Goal: Find specific page/section: Find specific page/section

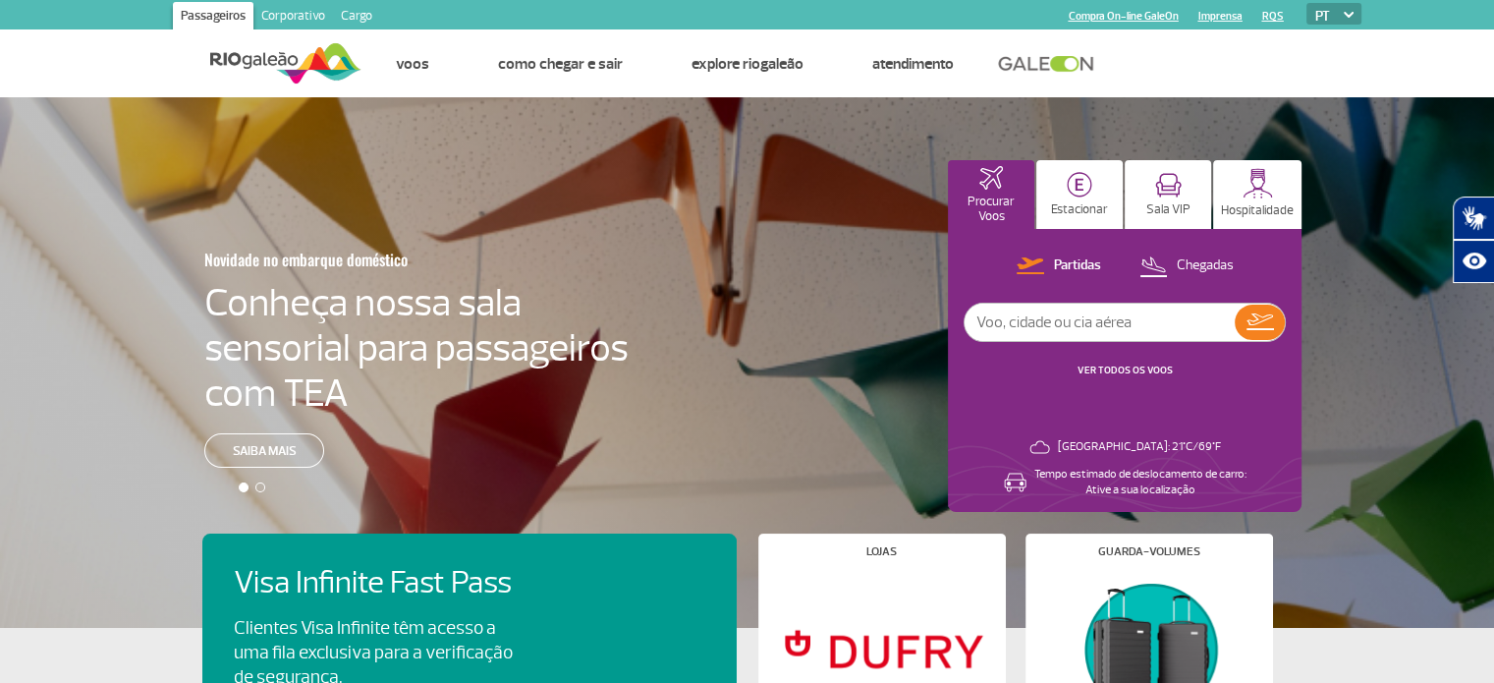
click at [300, 11] on link "Corporativo" at bounding box center [293, 17] width 80 height 31
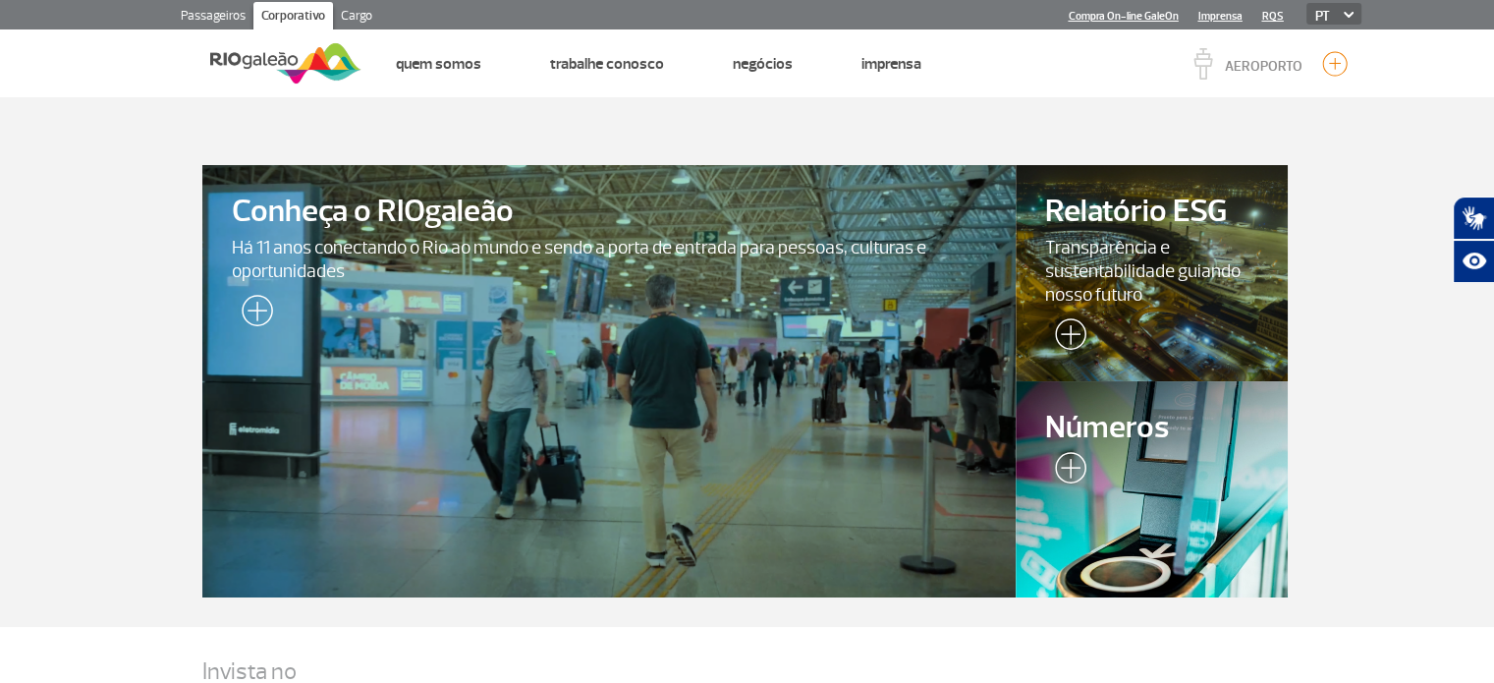
click at [369, 11] on link "Cargo" at bounding box center [356, 17] width 47 height 31
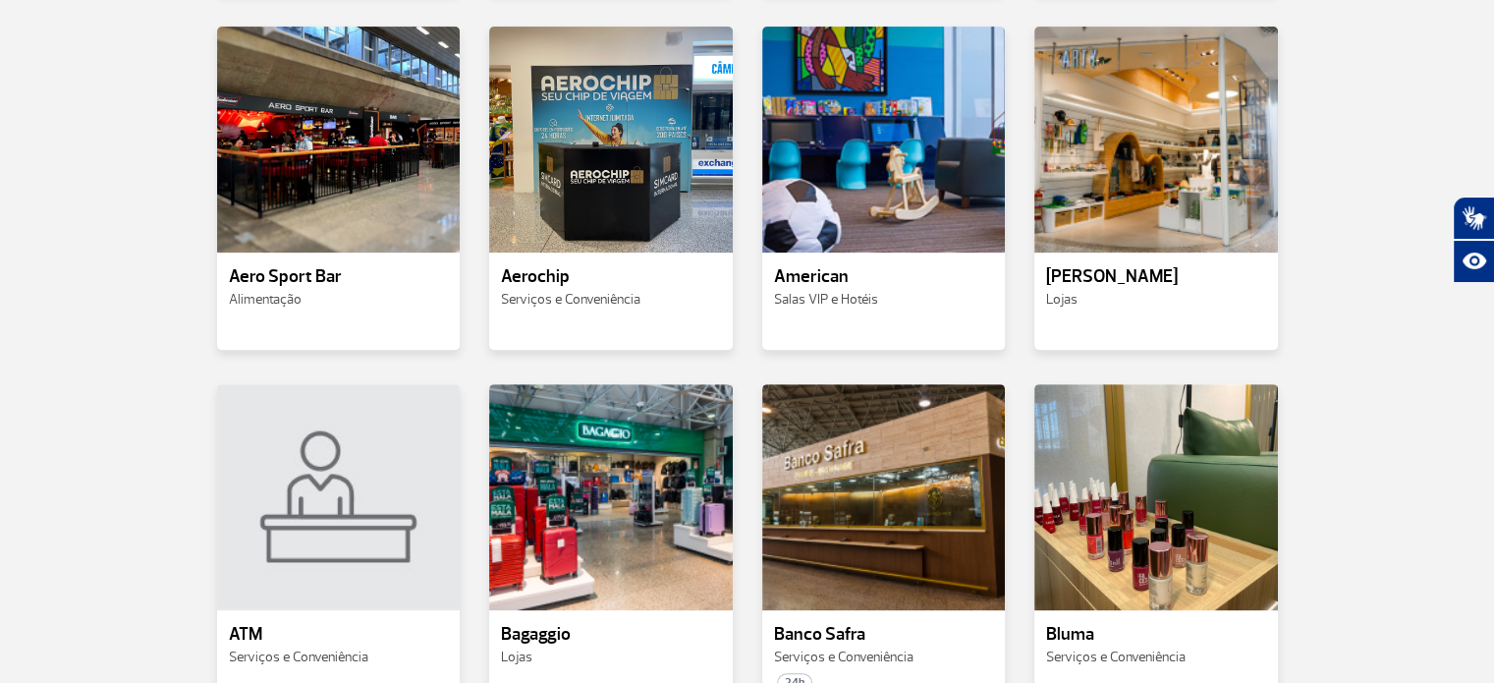
scroll to position [884, 0]
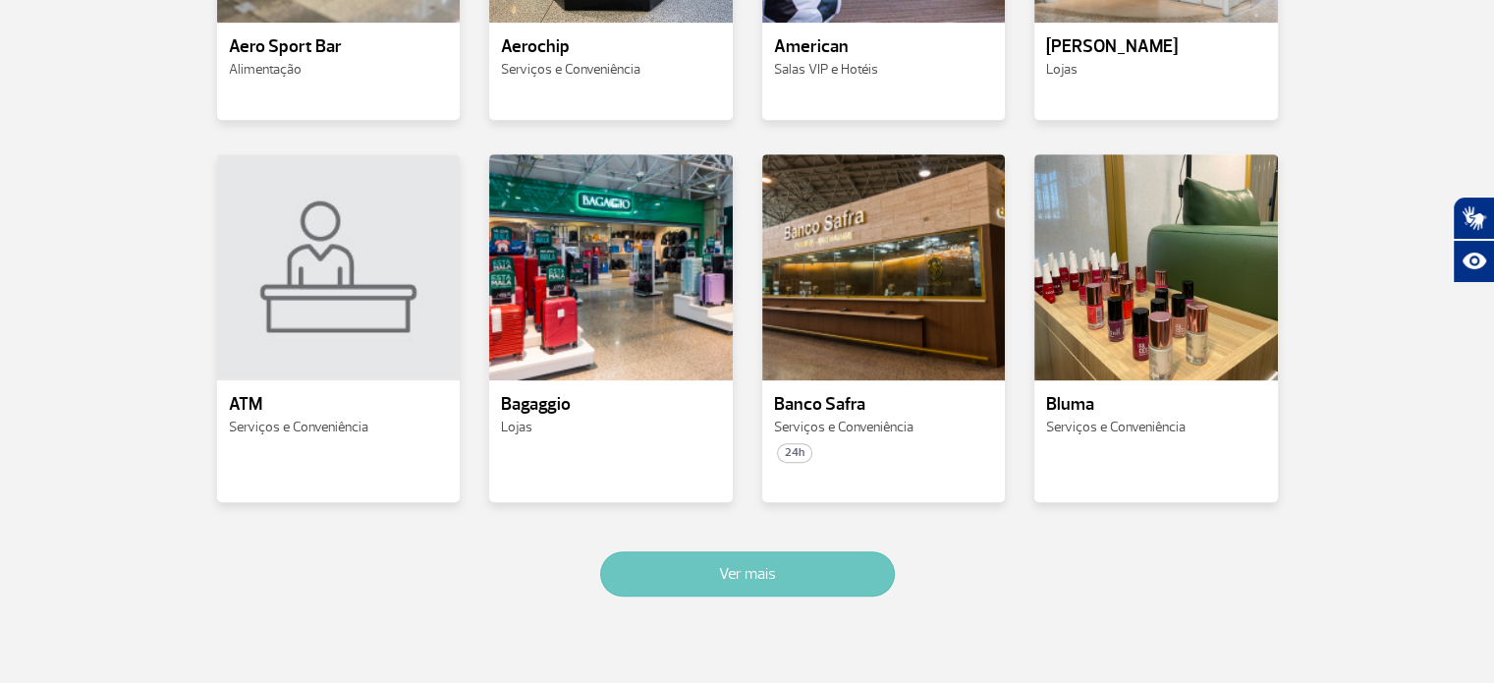
click at [806, 585] on button "Ver mais" at bounding box center [747, 573] width 295 height 45
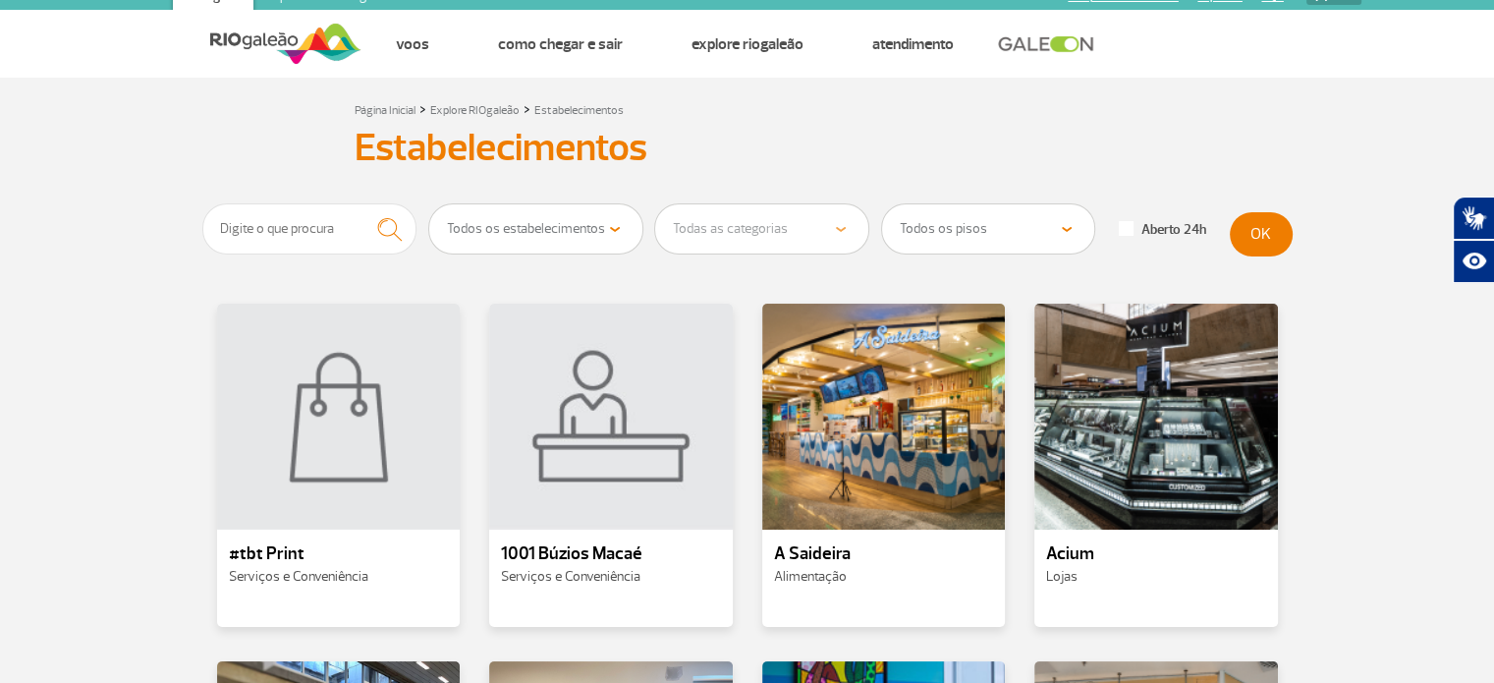
scroll to position [0, 0]
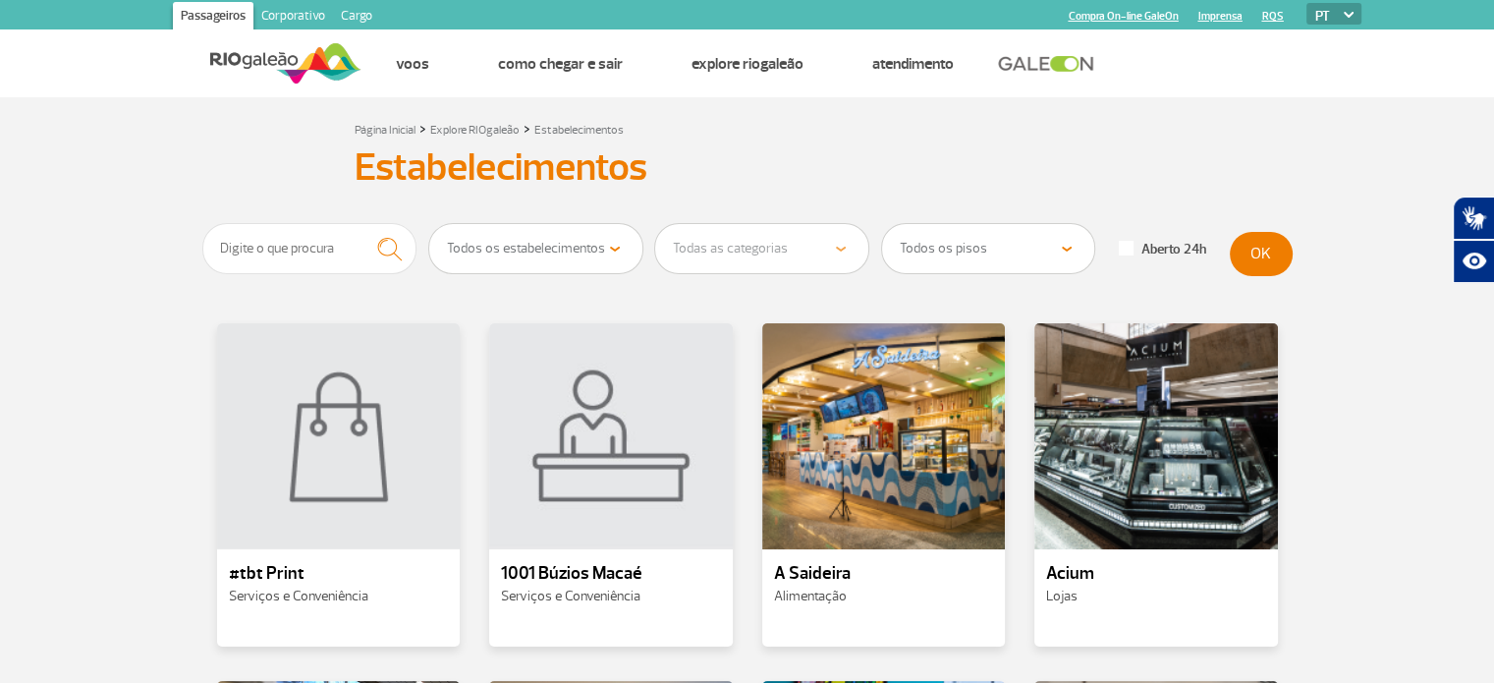
click at [603, 246] on select "Todos os estabelecimentos Alimentação Lojas Serviços e Conveniência Salas VIP e…" at bounding box center [535, 248] width 213 height 49
click at [1038, 242] on select "Todos os pisos Área Pública (antes do Raio-X) Desembarque Área Pública Desembar…" at bounding box center [988, 248] width 213 height 49
drag, startPoint x: 267, startPoint y: 243, endPoint x: 278, endPoint y: 253, distance: 15.3
click at [274, 249] on input "text" at bounding box center [309, 248] width 215 height 51
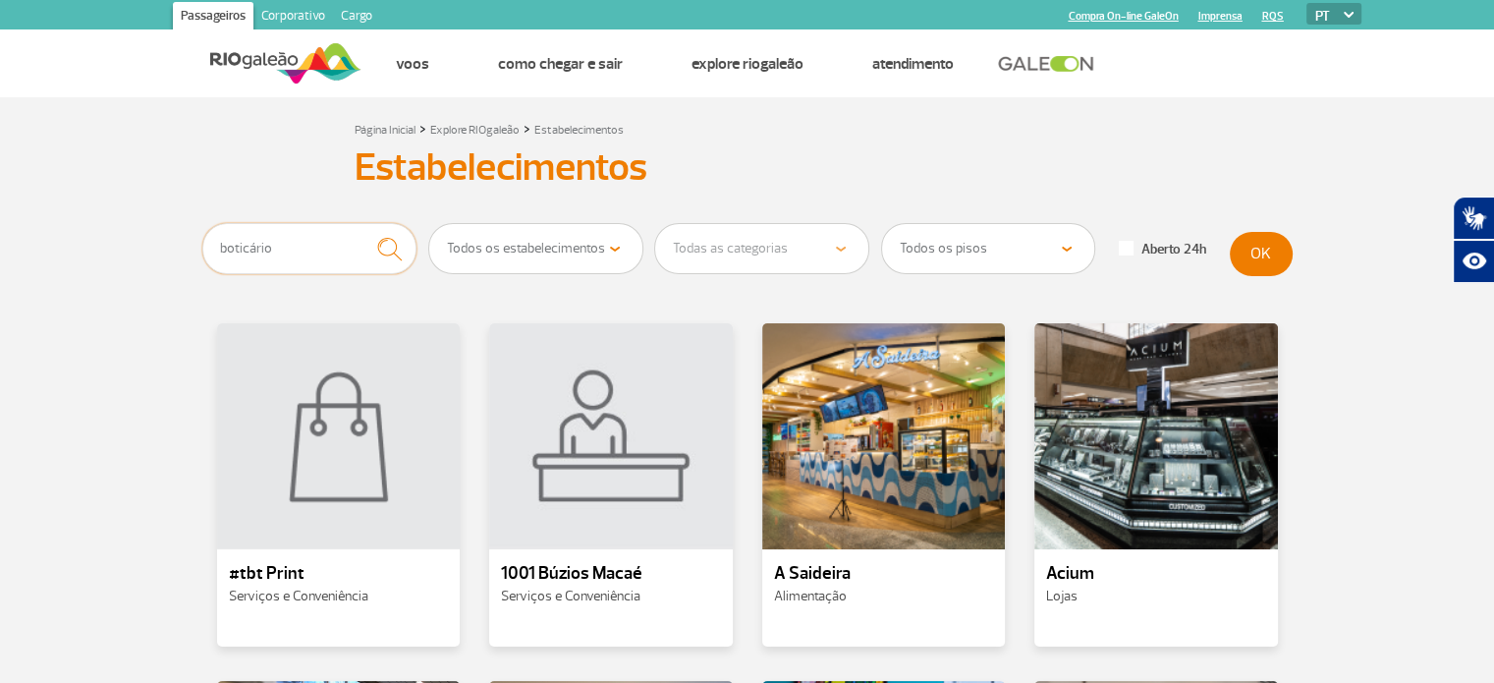
click at [363, 223] on button "submit" at bounding box center [390, 249] width 54 height 52
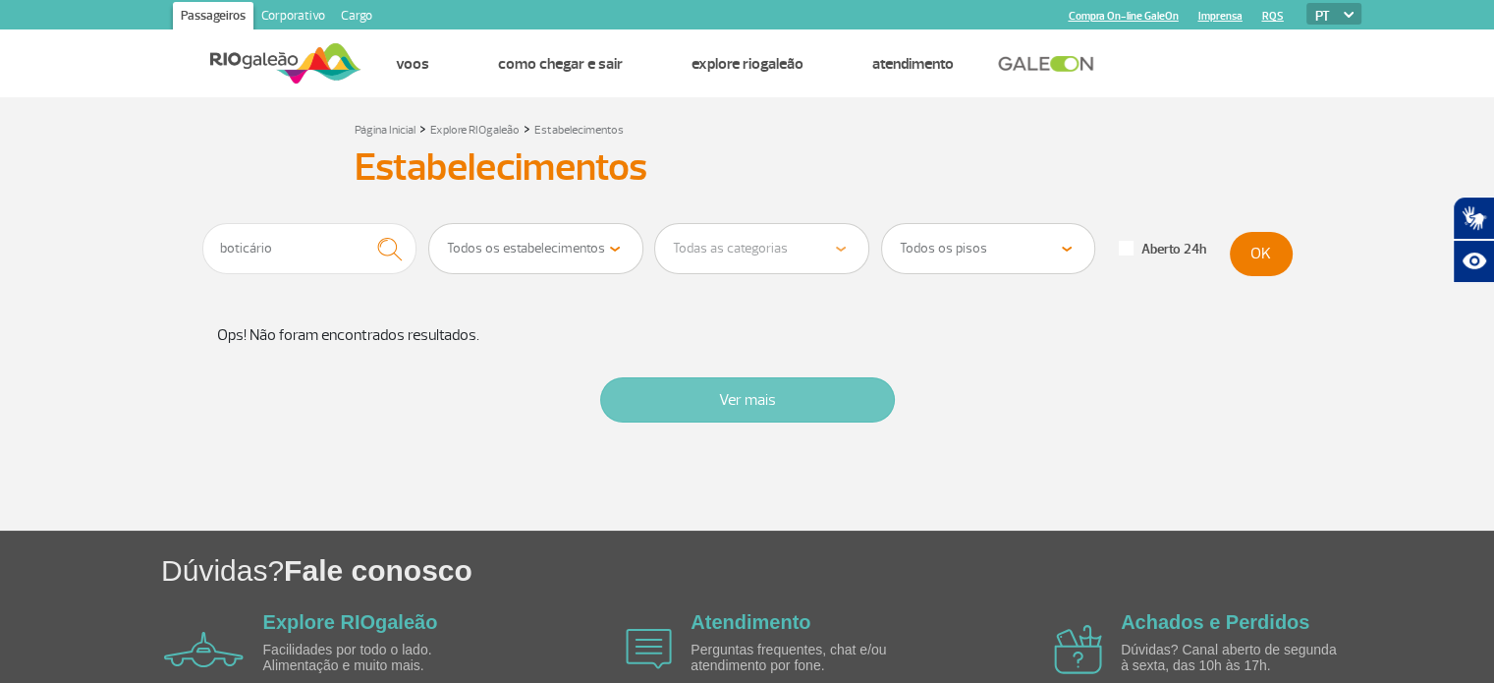
click at [700, 382] on button "Ver mais" at bounding box center [747, 399] width 295 height 45
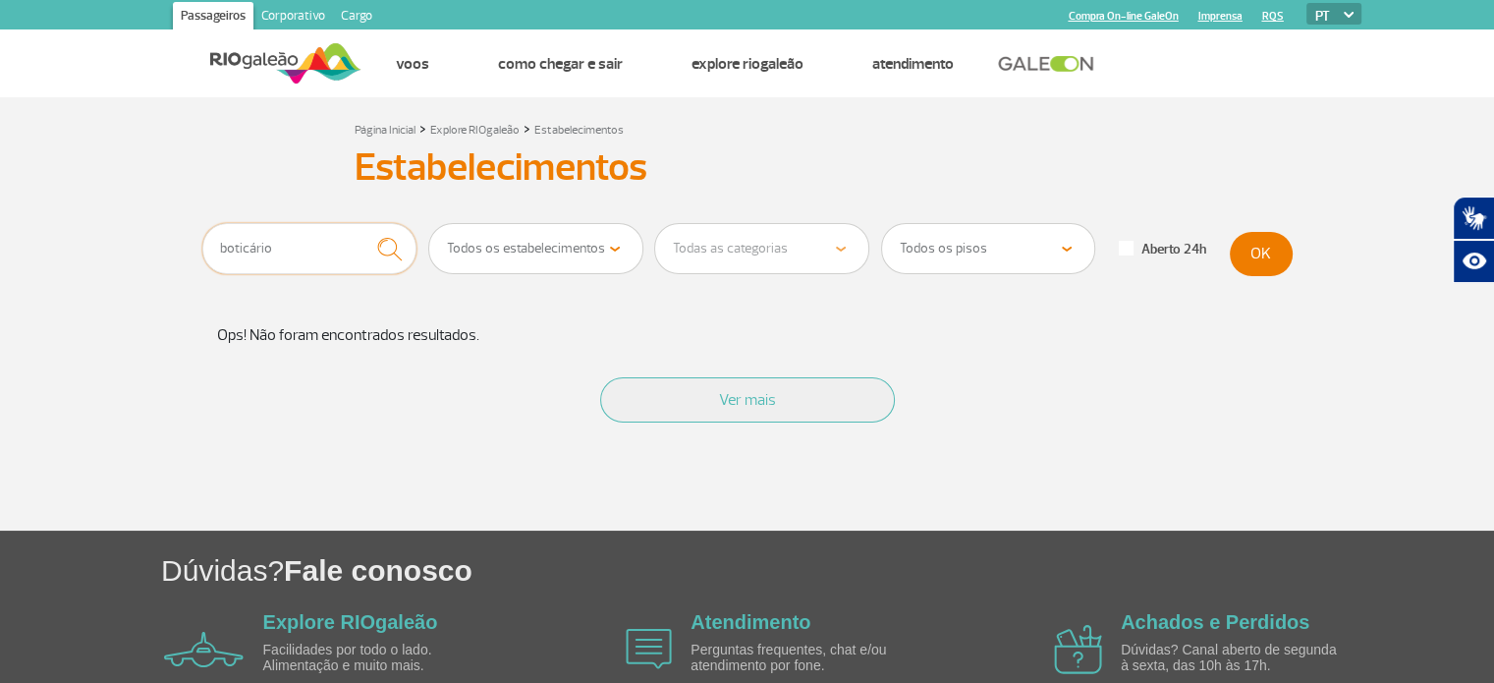
click at [277, 249] on input "boticário" at bounding box center [309, 248] width 215 height 51
type input "b"
click at [363, 223] on button "submit" at bounding box center [390, 249] width 54 height 52
type input "O"
click at [326, 251] on input "text" at bounding box center [309, 248] width 215 height 51
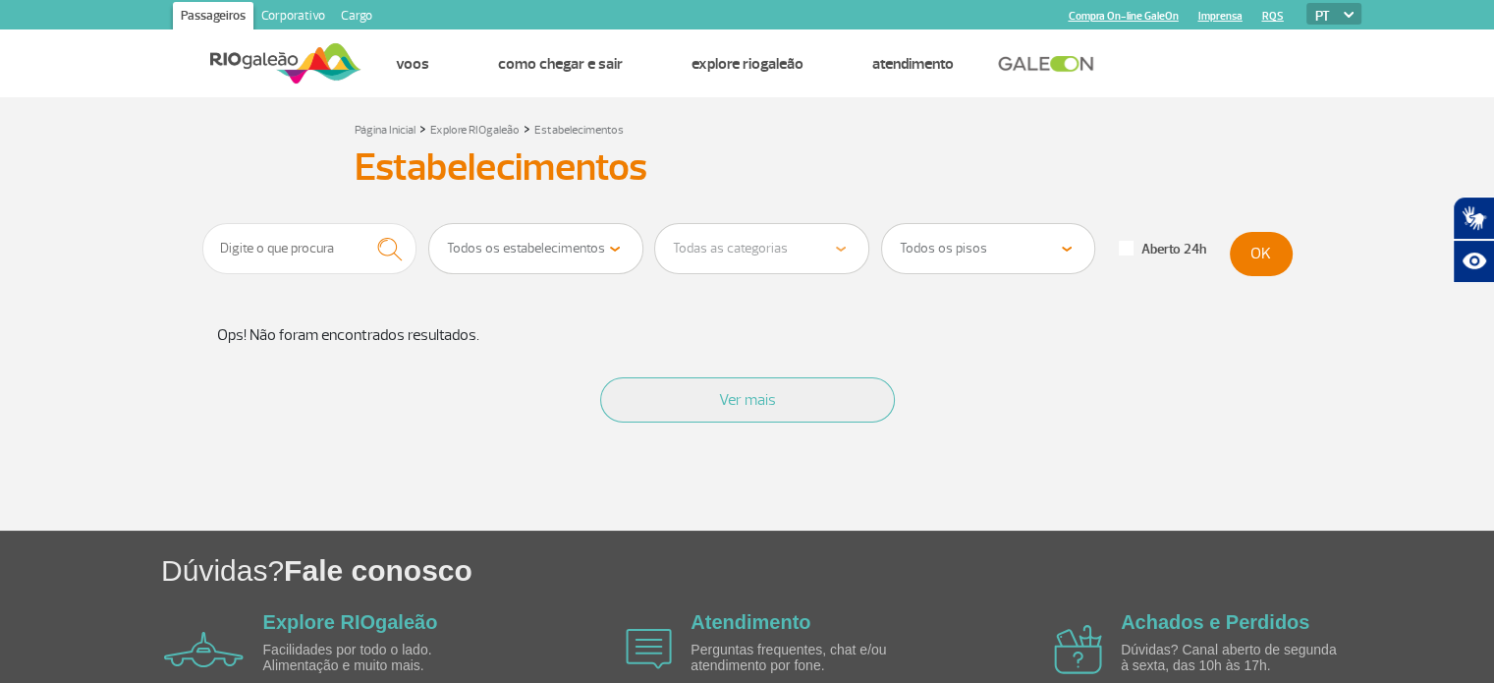
click at [612, 243] on select "Todos os estabelecimentos Alimentação Lojas Serviços e Conveniência Salas VIP e…" at bounding box center [535, 248] width 213 height 49
click at [429, 224] on select "Todos os estabelecimentos Alimentação Lojas Serviços e Conveniência Salas VIP e…" at bounding box center [535, 248] width 213 height 49
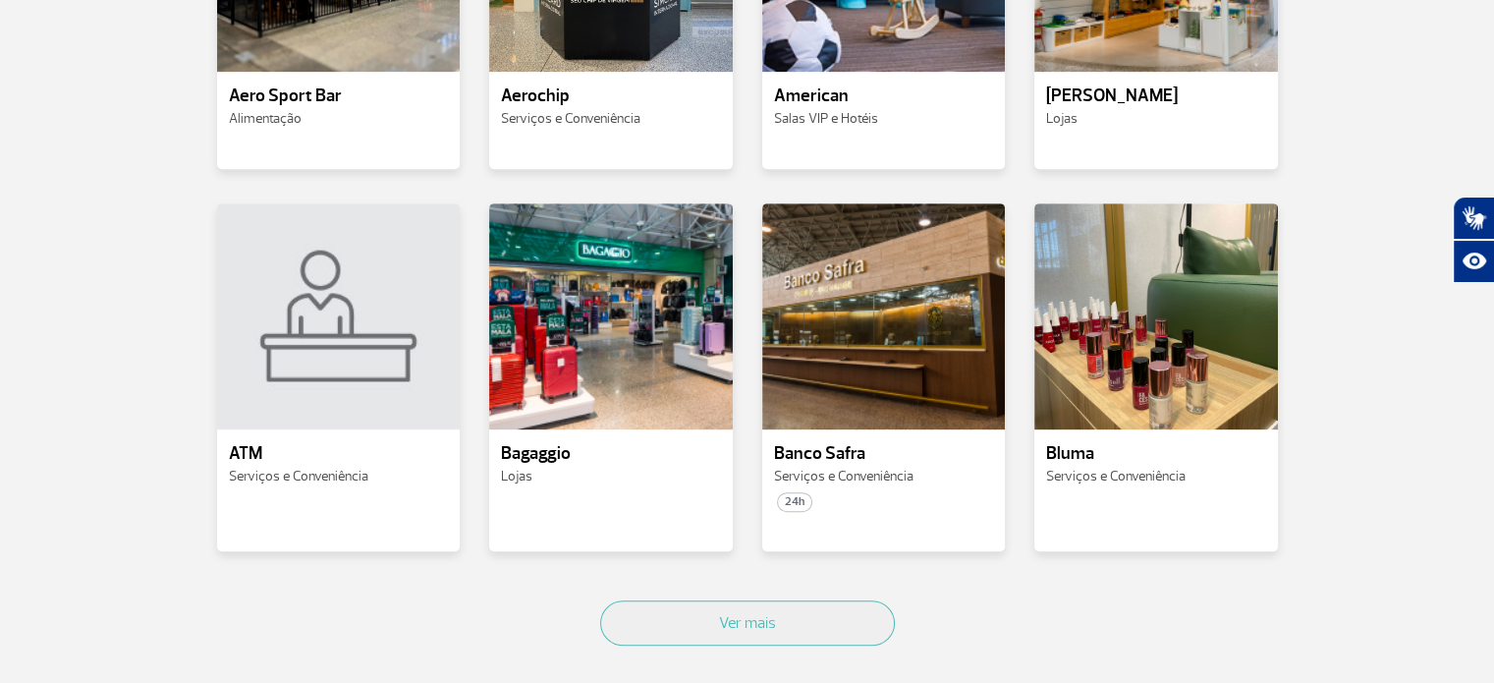
scroll to position [884, 0]
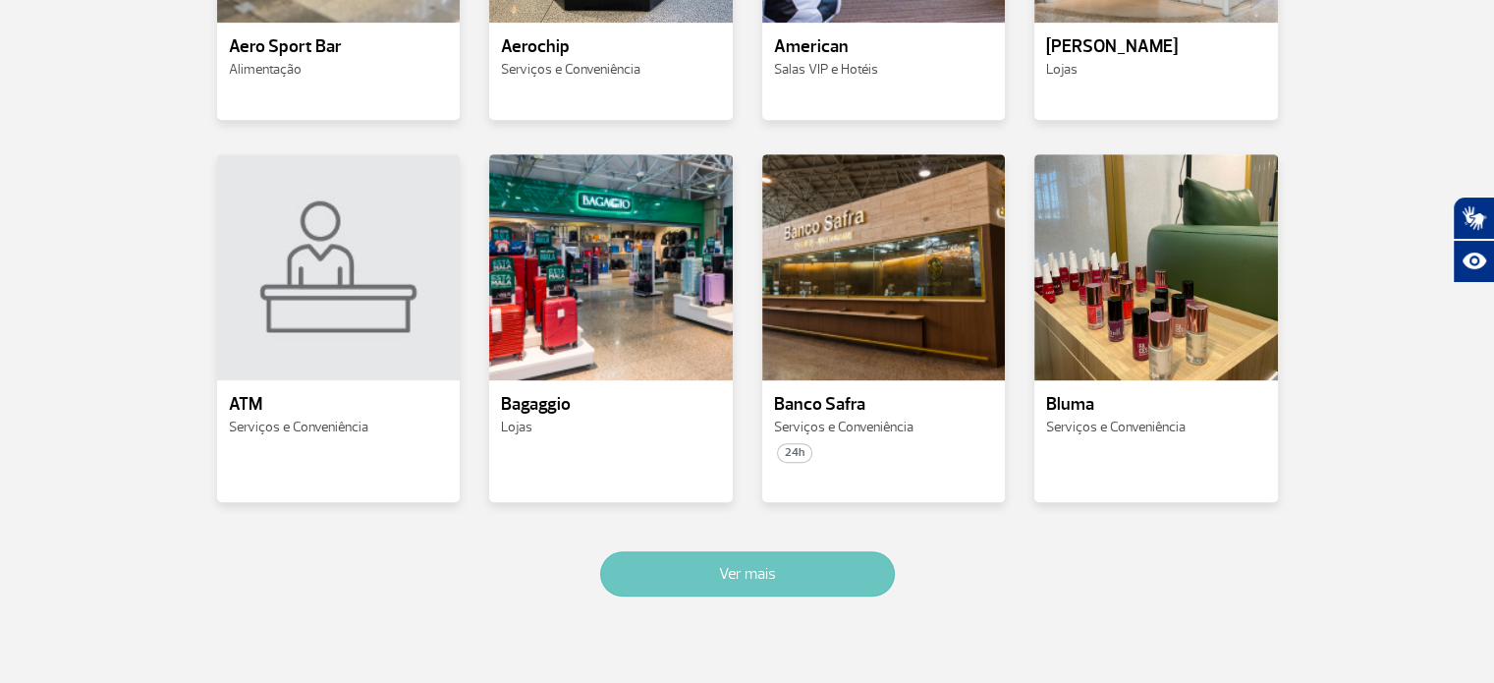
click at [797, 569] on button "Ver mais" at bounding box center [747, 573] width 295 height 45
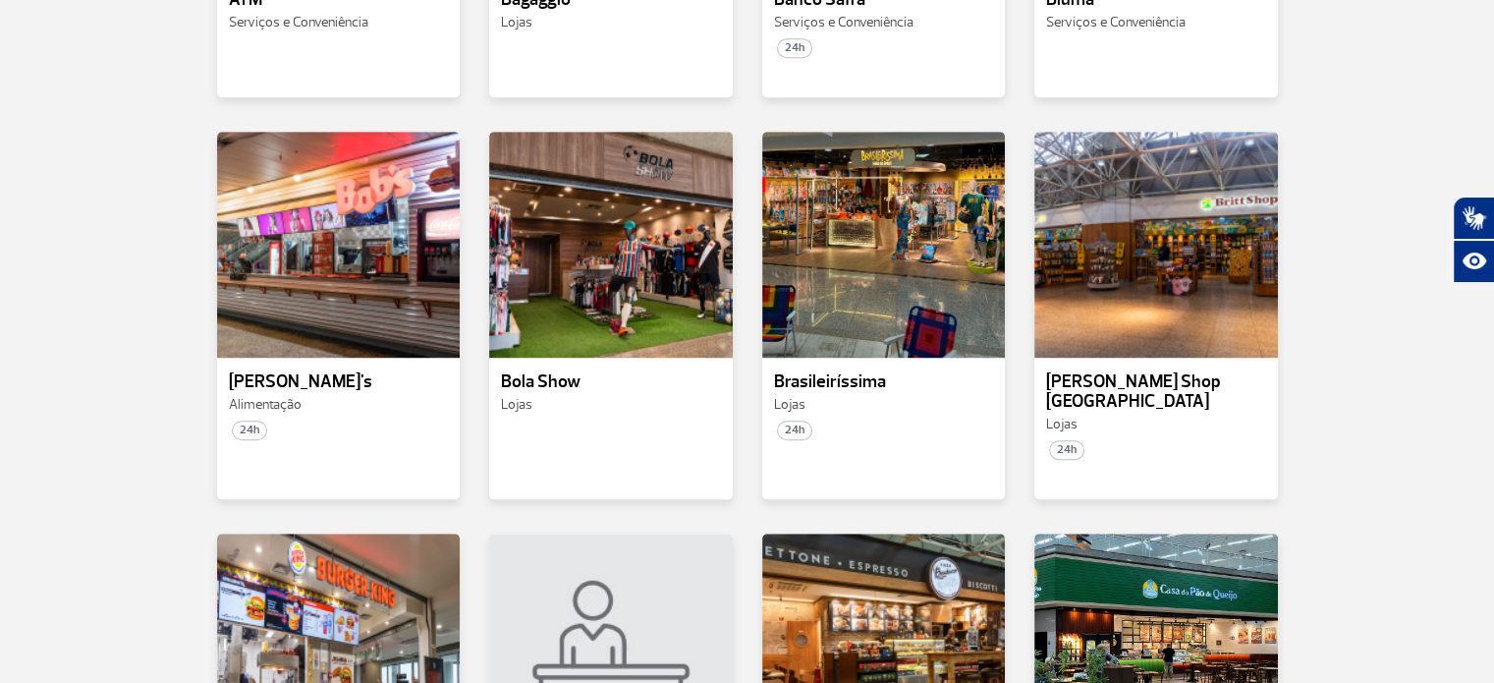
scroll to position [2031, 0]
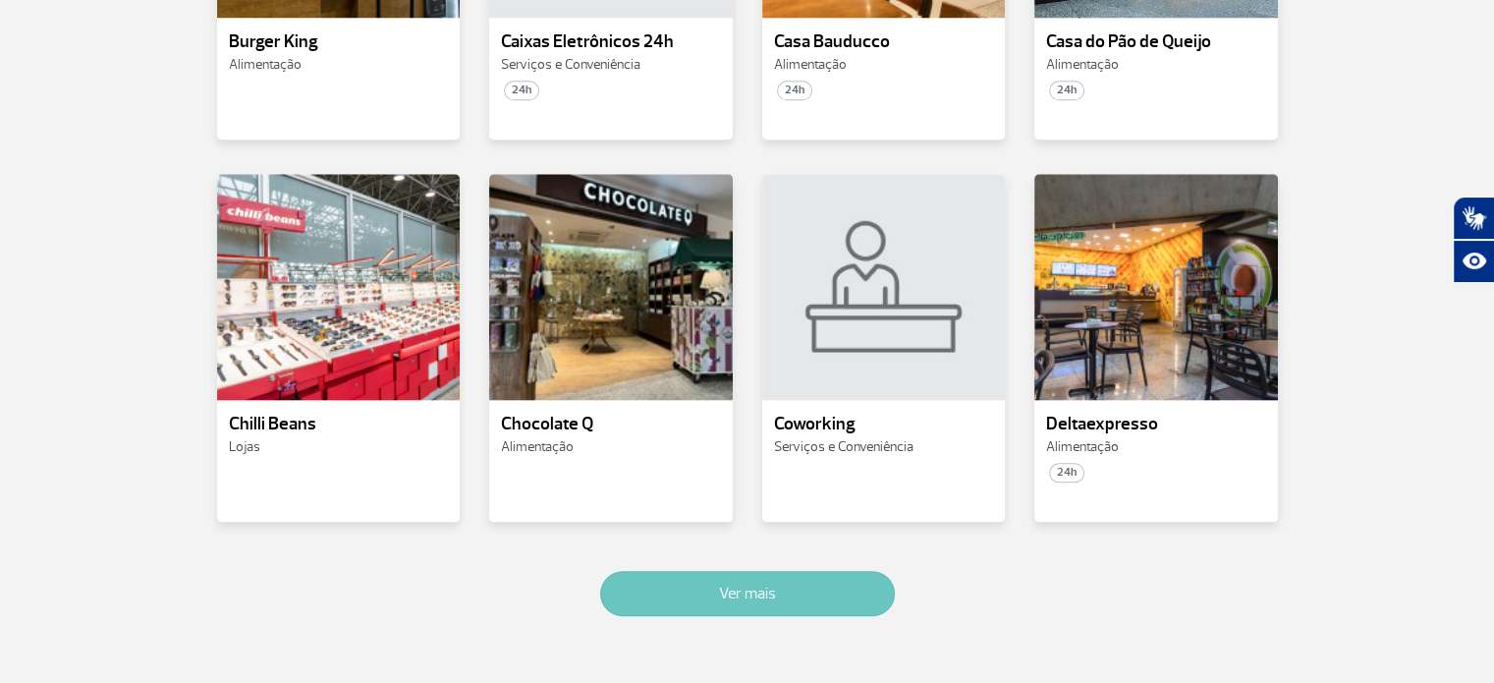
click at [791, 574] on button "Ver mais" at bounding box center [747, 593] width 295 height 45
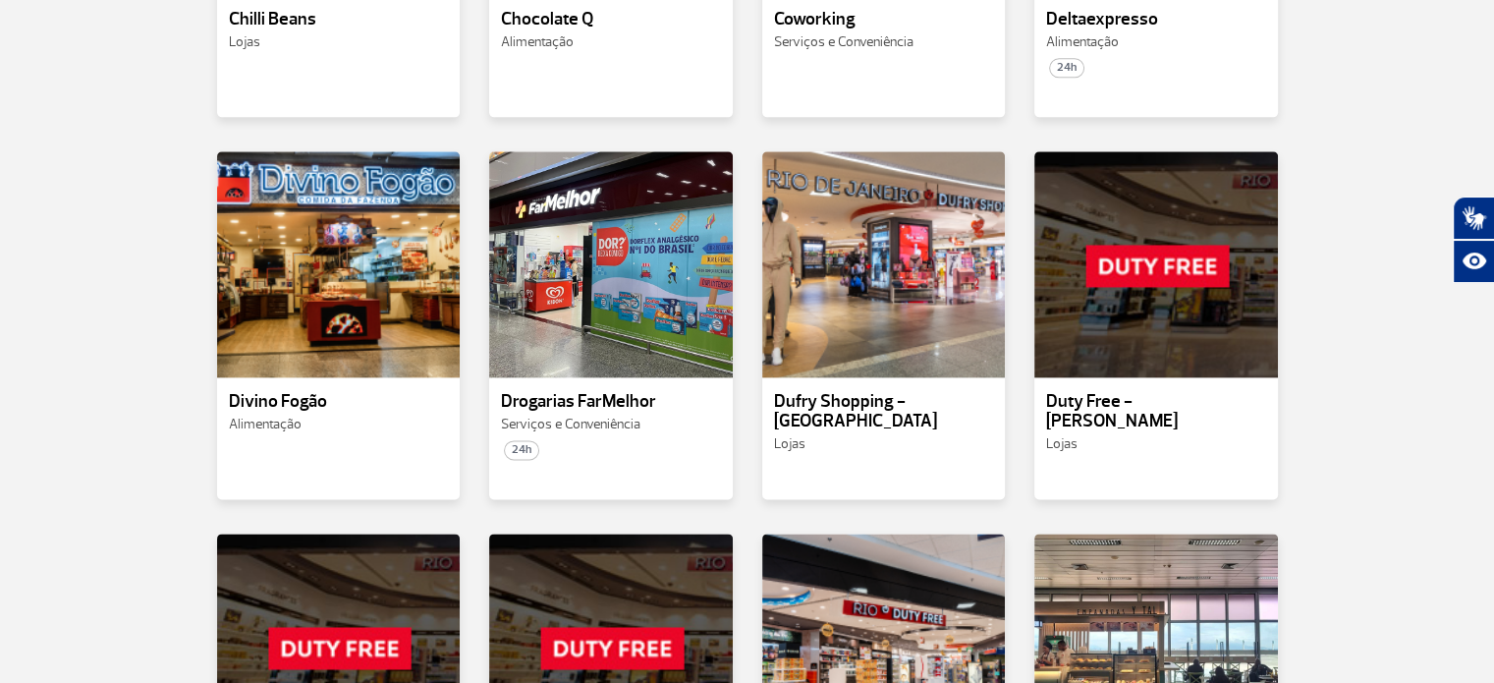
scroll to position [3178, 0]
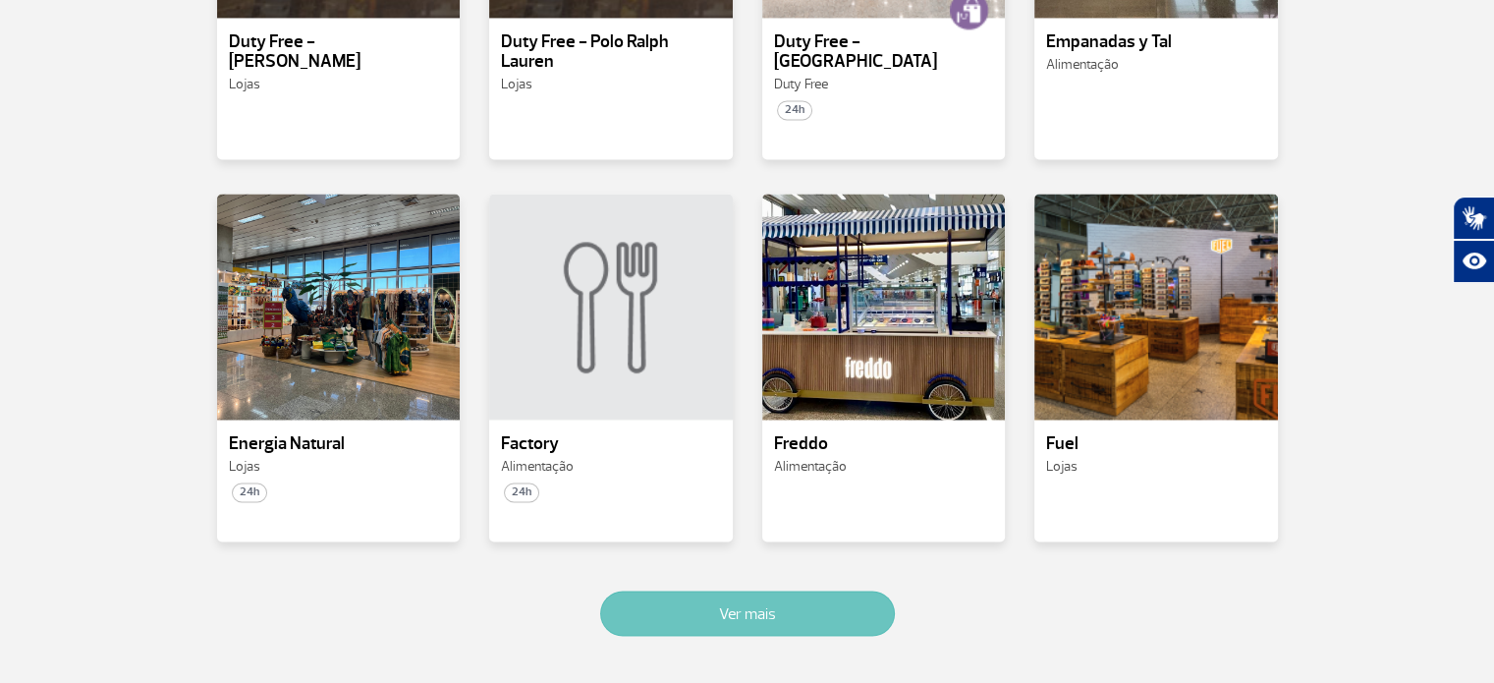
click at [787, 591] on button "Ver mais" at bounding box center [747, 613] width 295 height 45
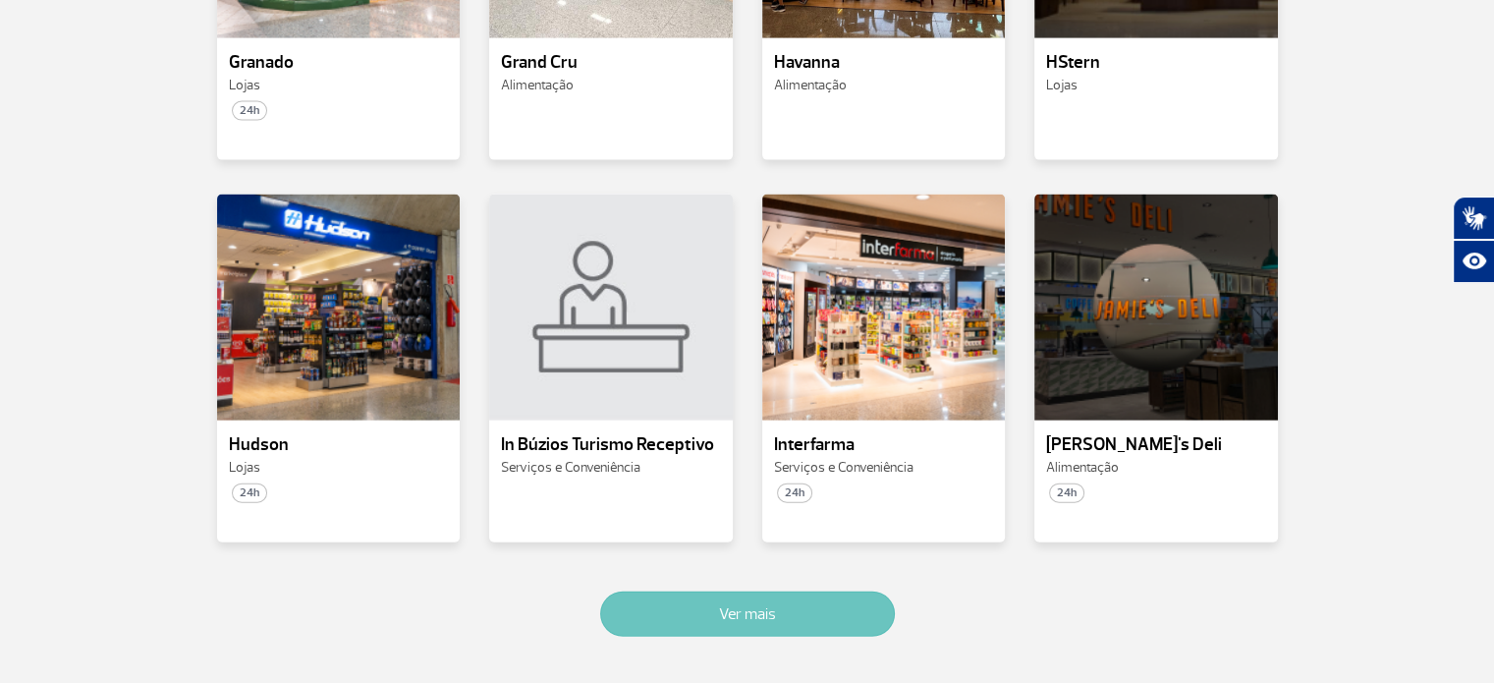
click at [787, 591] on button "Ver mais" at bounding box center [747, 613] width 295 height 45
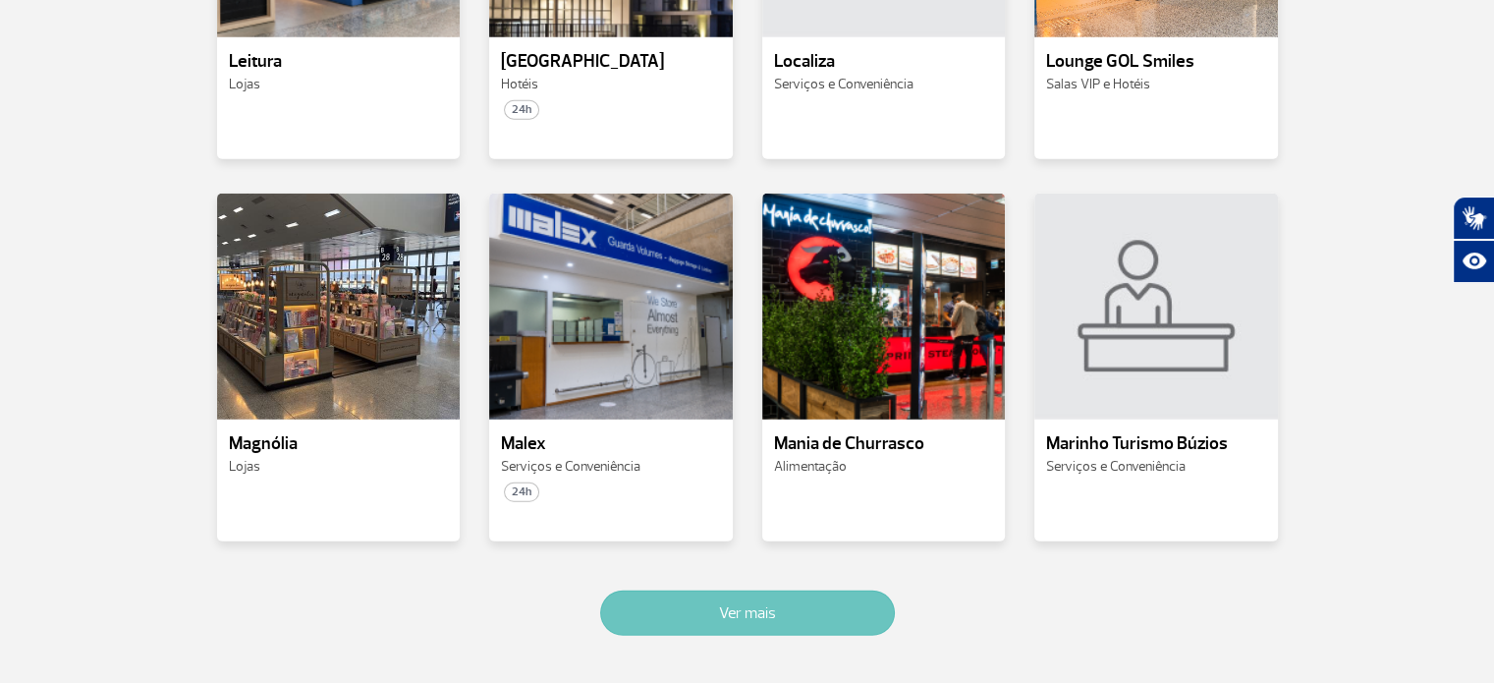
click at [787, 591] on button "Ver mais" at bounding box center [747, 613] width 295 height 45
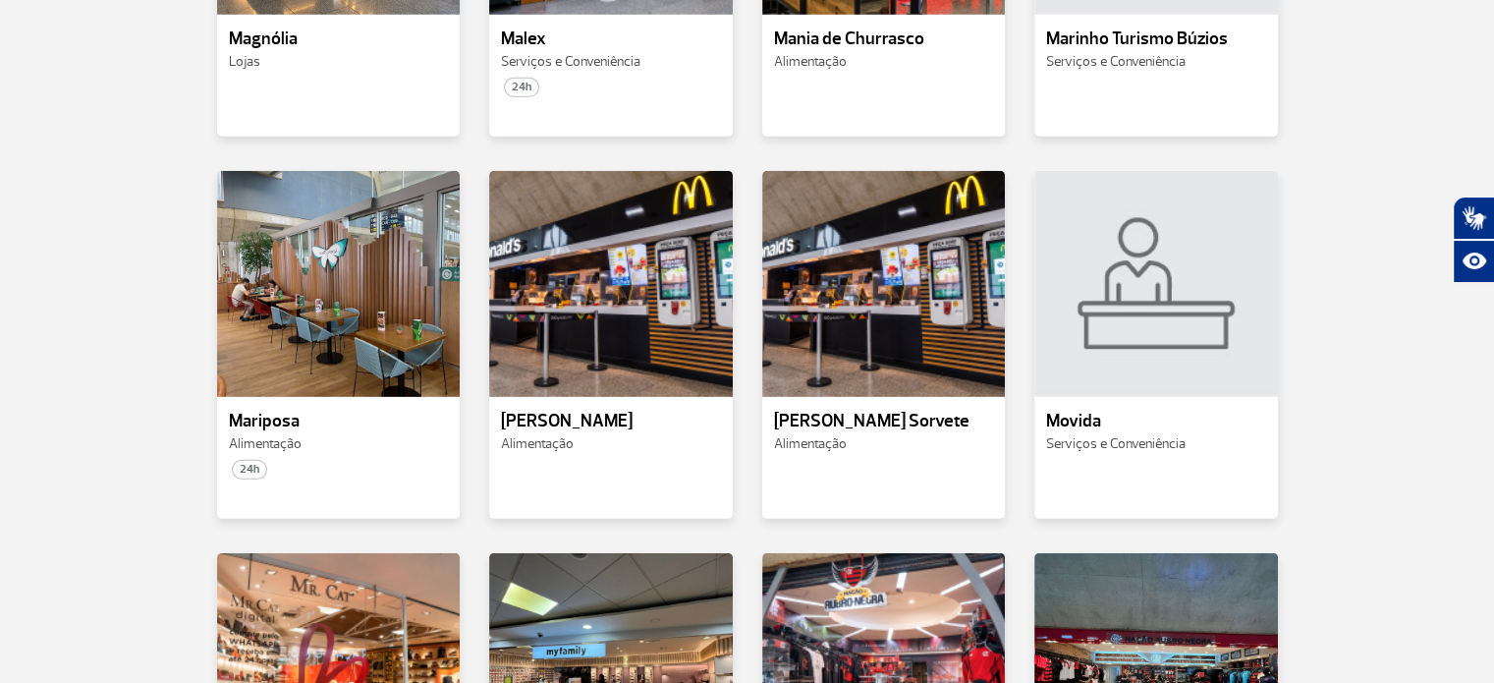
scroll to position [6613, 0]
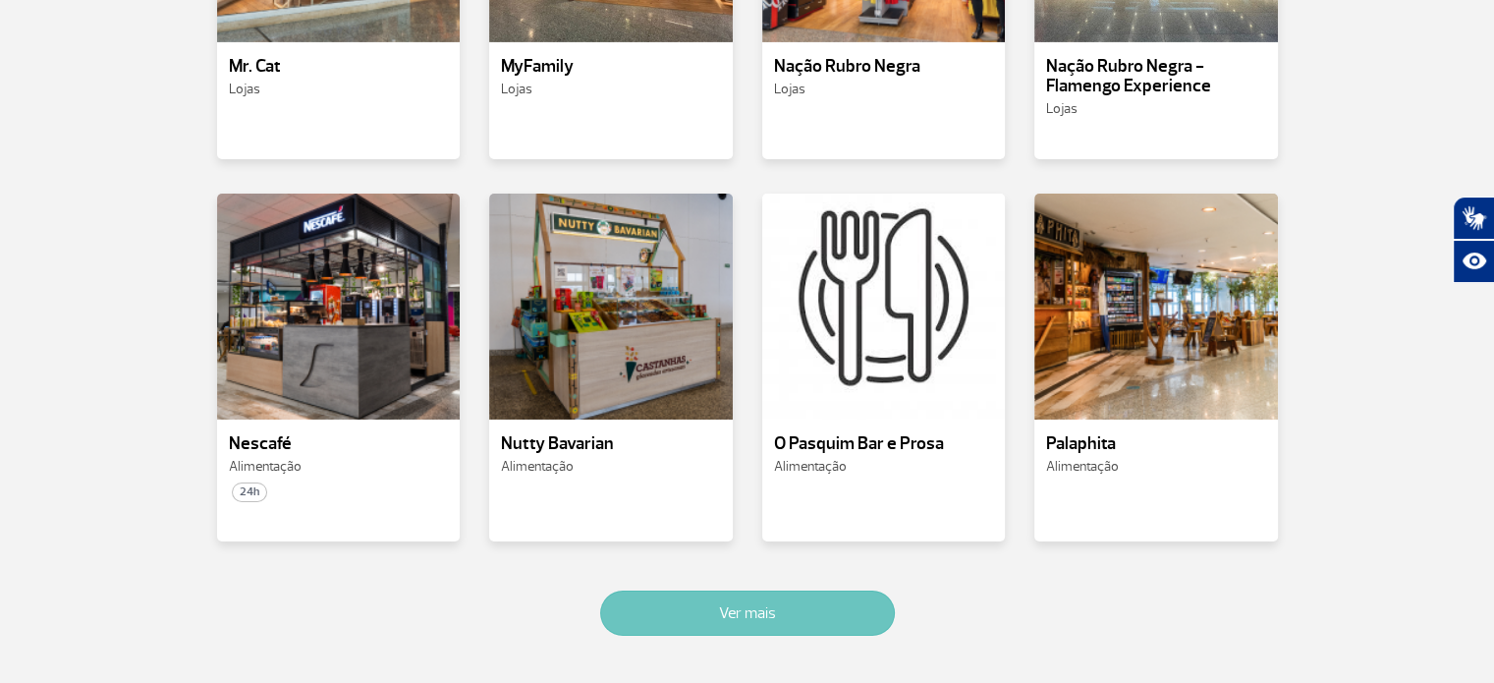
click at [787, 591] on button "Ver mais" at bounding box center [747, 613] width 295 height 45
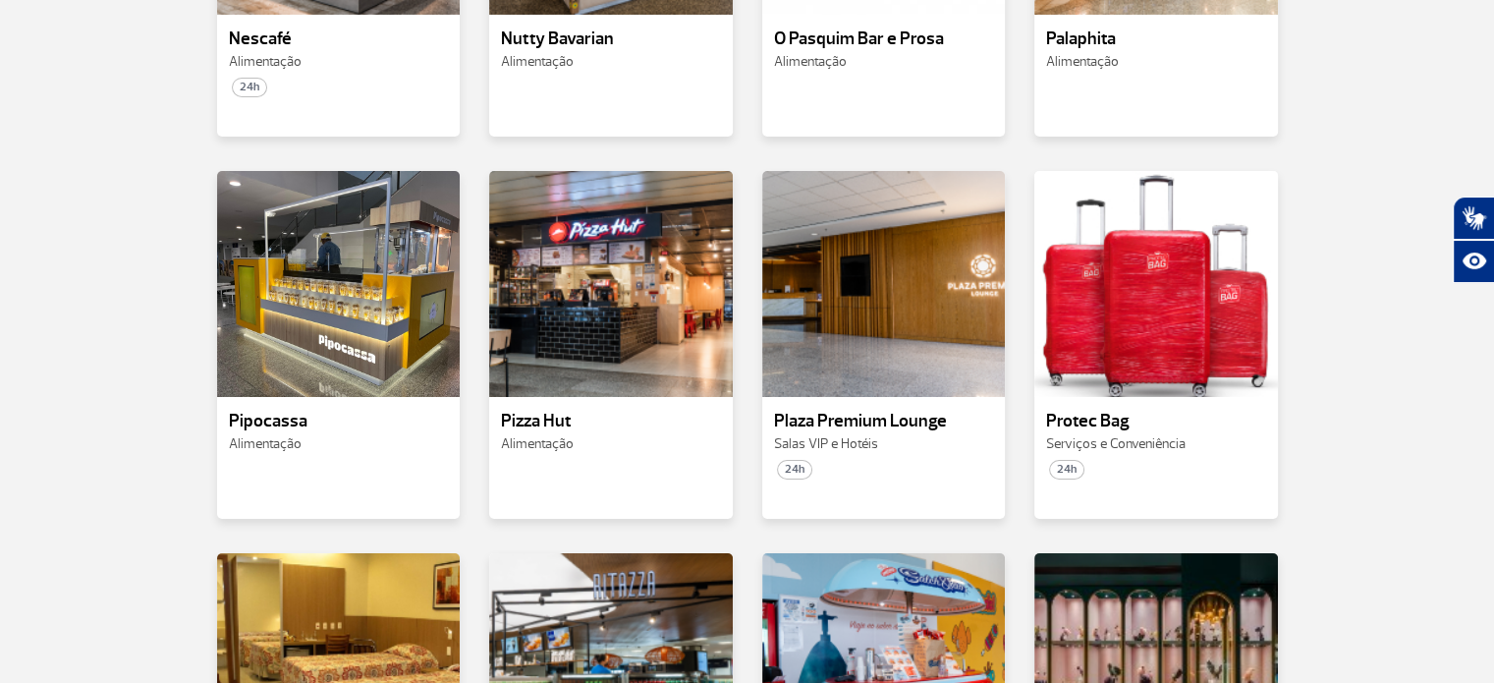
scroll to position [7758, 0]
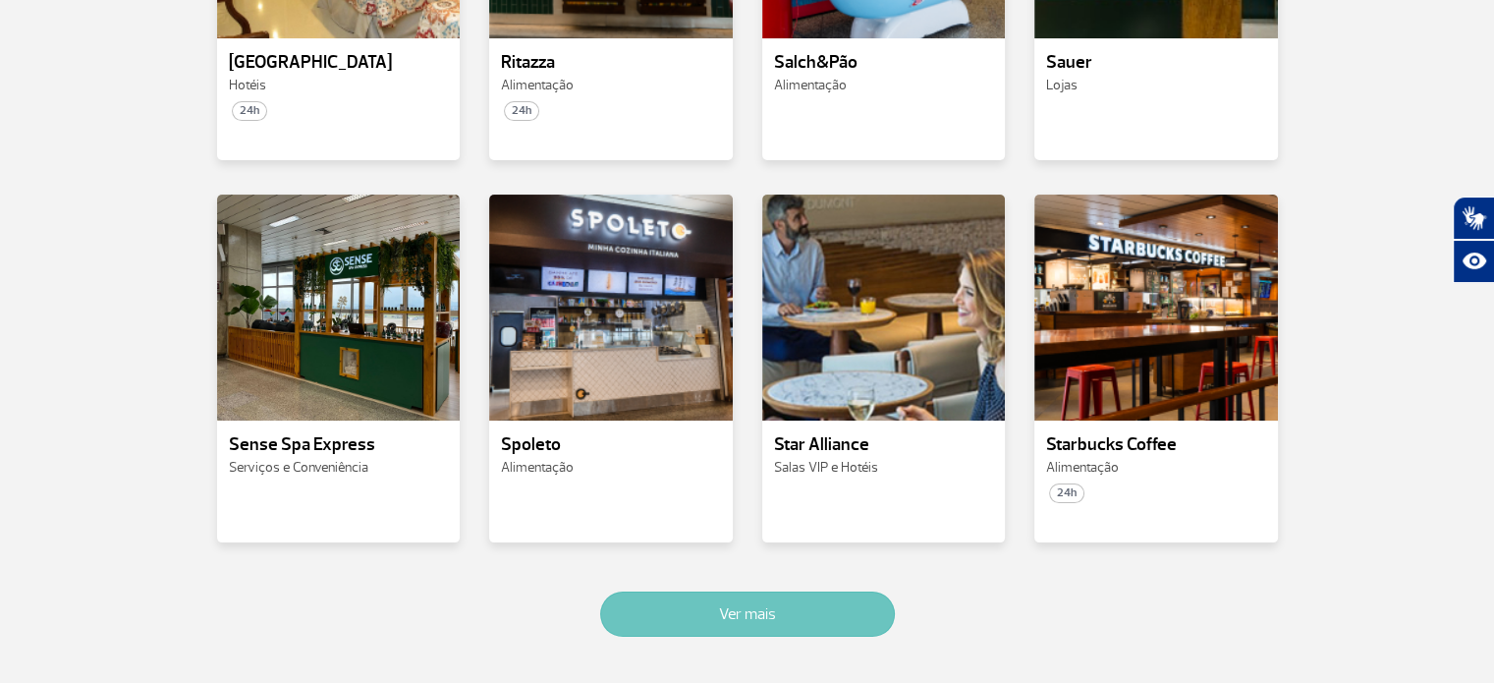
click at [787, 591] on button "Ver mais" at bounding box center [747, 613] width 295 height 45
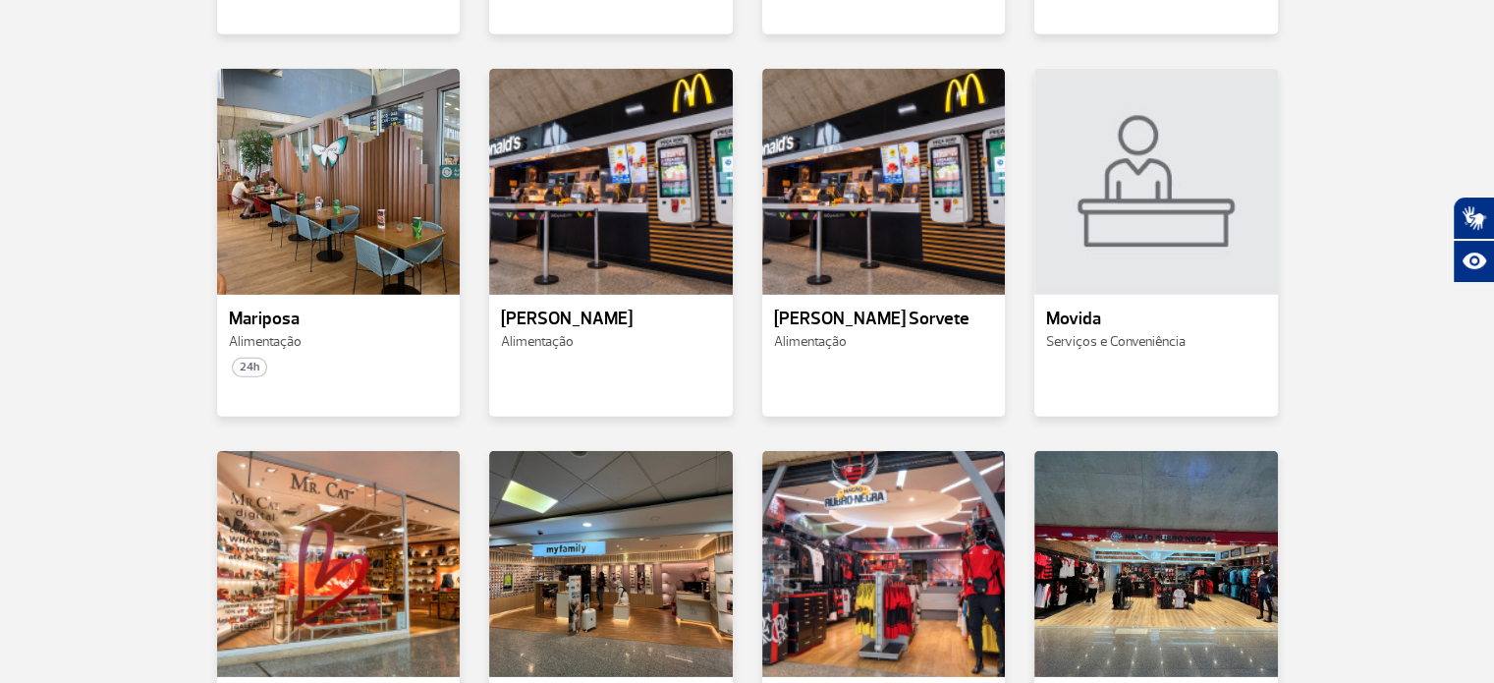
scroll to position [6204, 0]
